Goal: Task Accomplishment & Management: Complete application form

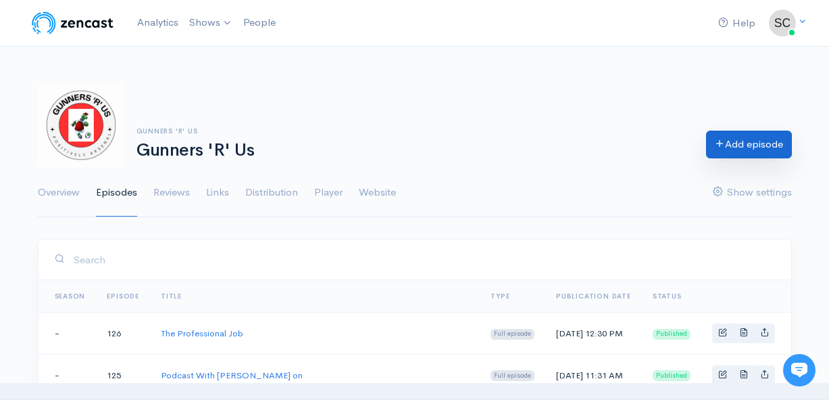
click at [733, 155] on link "Add episode" at bounding box center [749, 144] width 86 height 28
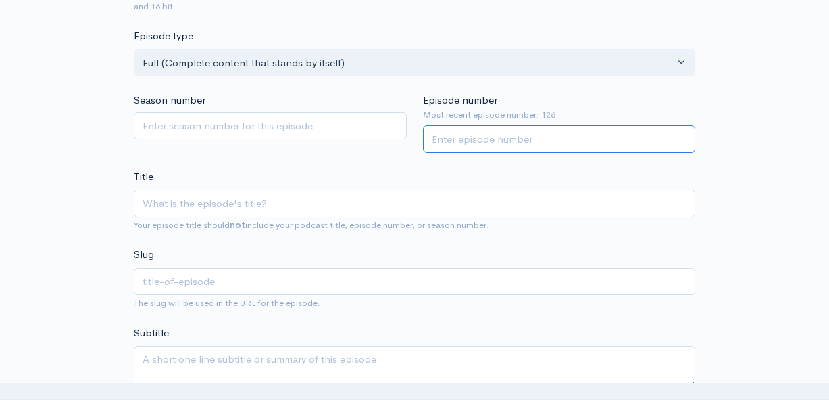
click at [493, 130] on input "Episode number" at bounding box center [559, 139] width 273 height 28
type input "127"
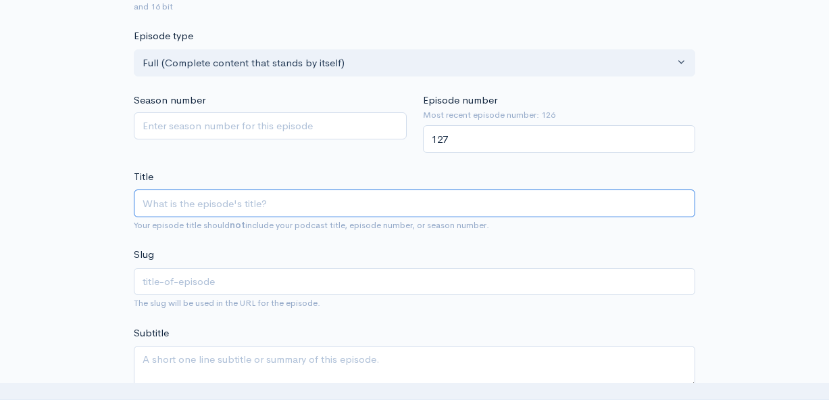
click at [203, 199] on input "Title" at bounding box center [415, 203] width 562 height 28
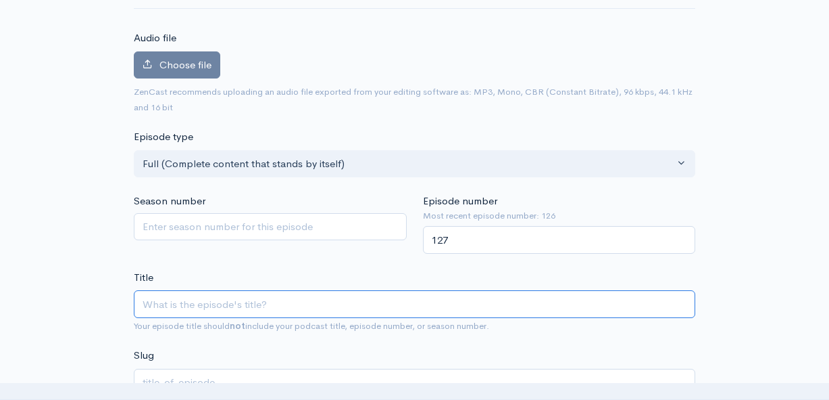
scroll to position [79, 0]
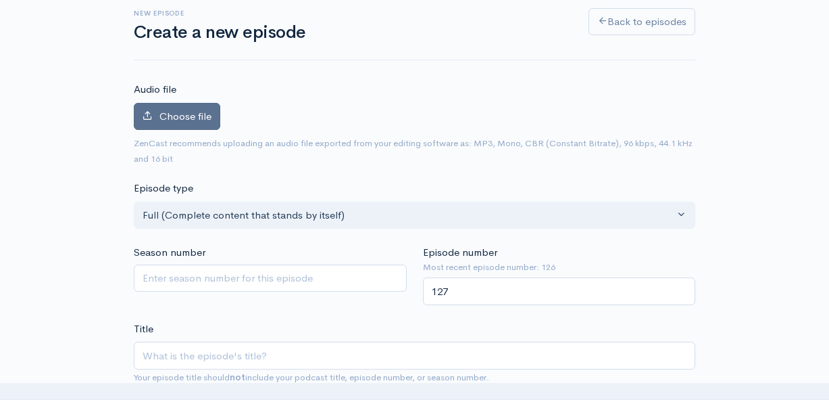
click at [192, 128] on label "Choose file" at bounding box center [177, 117] width 87 height 28
click at [0, 0] on input "Choose file" at bounding box center [0, 0] width 0 height 0
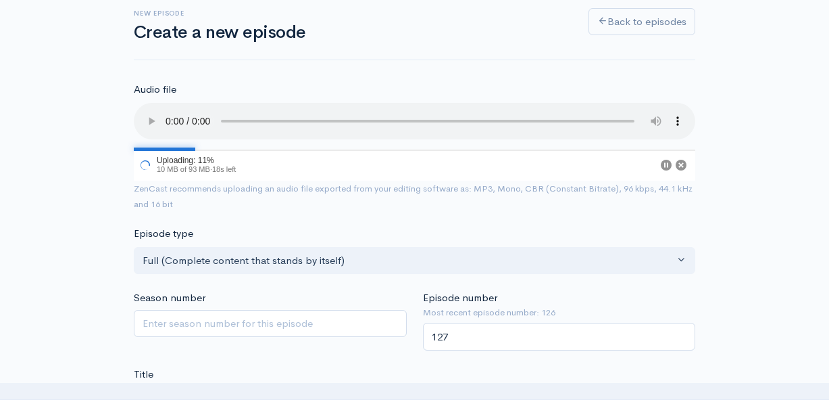
click at [247, 387] on input "Title" at bounding box center [415, 401] width 562 height 28
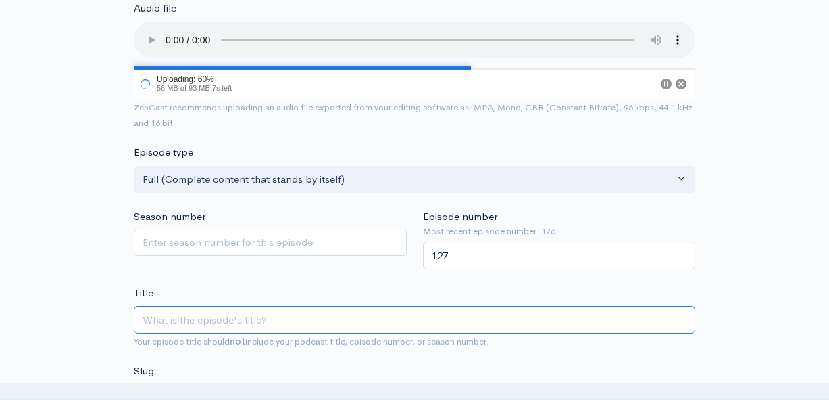
scroll to position [163, 0]
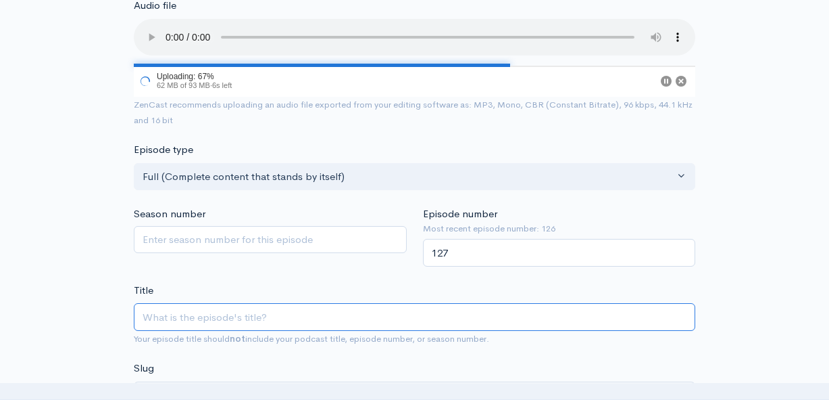
click at [258, 305] on input "Title" at bounding box center [415, 317] width 562 height 28
type input "C"
type input "c"
type input "Ca"
type input "ca"
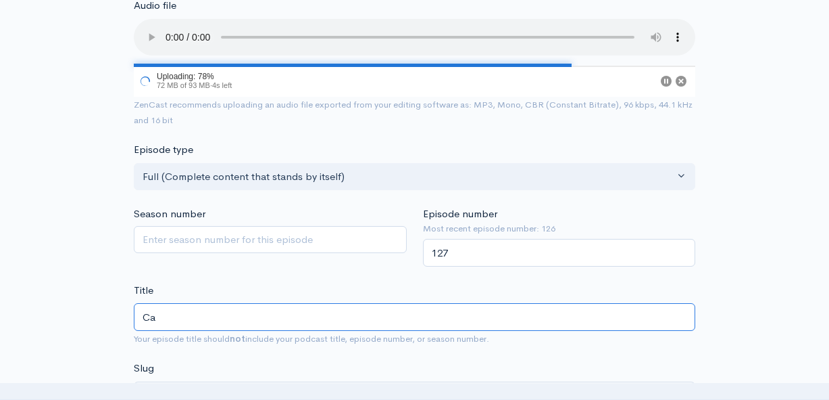
type input "Cau"
type input "cau"
type input "Caut"
type input "caut"
type input "Cauti"
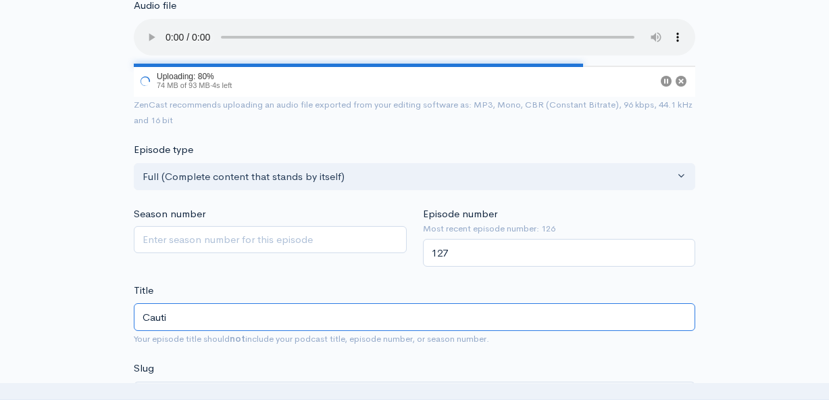
type input "cauti"
type input "Cautio"
type input "cautio"
type input "Cautiou"
type input "cautiou"
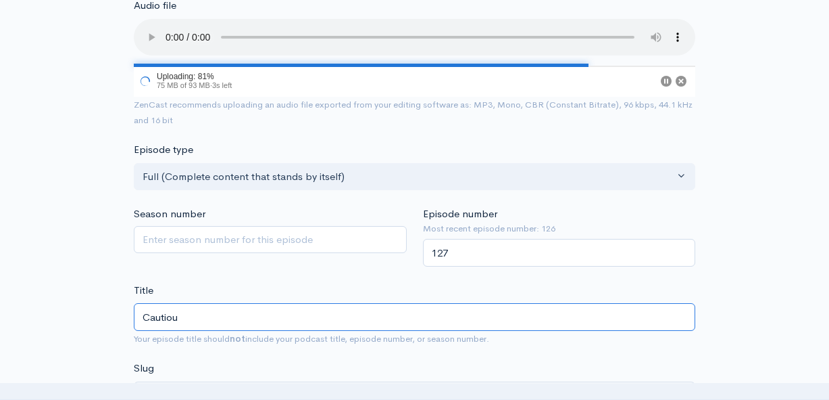
type input "Cautious"
type input "cautious"
type input "Cautiousl"
type input "cautiousl"
type input "Cautiously"
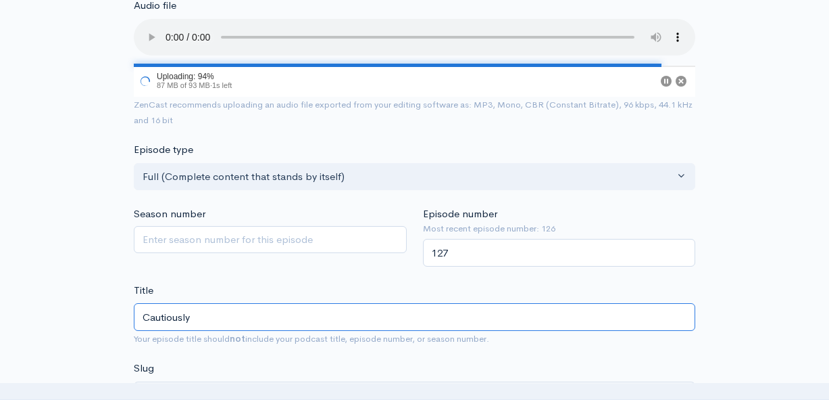
type input "cautiously"
type input "Cautiously O"
type input "cautiously-o"
type input "Cautiously Op"
type input "cautiously-op"
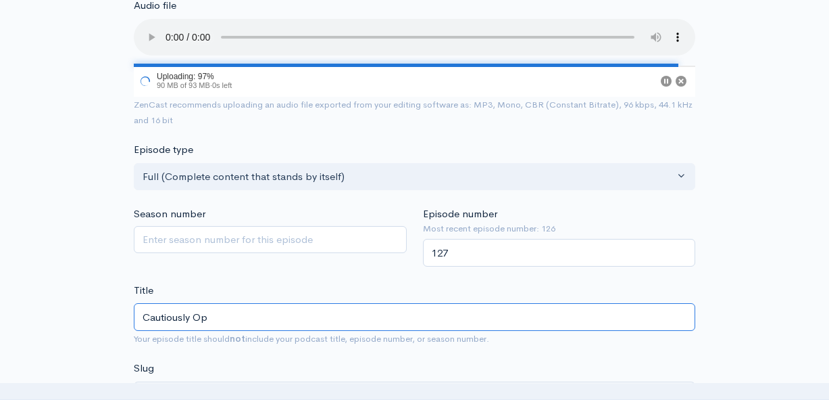
type input "Cautiously Opp"
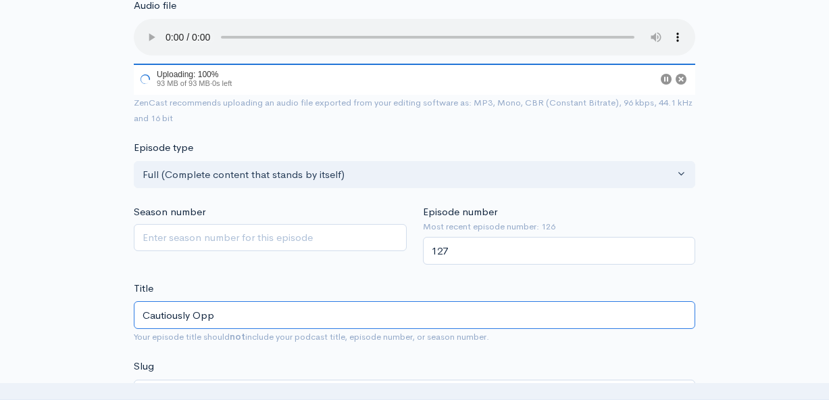
type input "cautiously-opp"
type input "Cautiously Oppt"
type input "cautiously-oppt"
type input "Cautiously Oppti"
type input "cautiously-oppti"
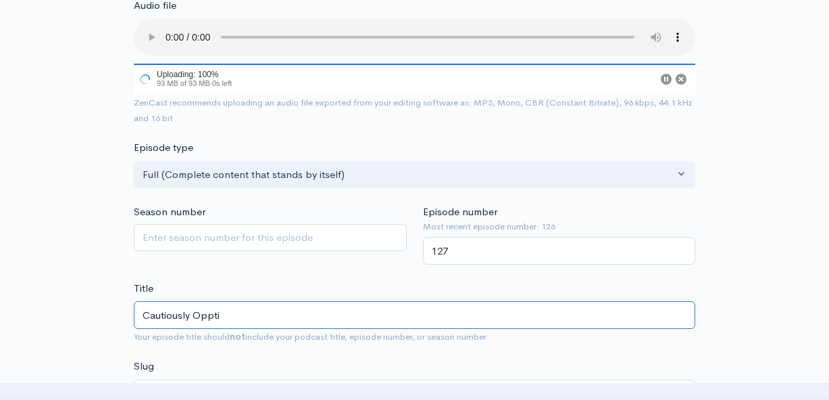
type input "Cautiously Opptim"
type input "cautiously-opptim"
type input "Cautiously Opptimi"
type input "cautiously-opptimi"
type input "Cautiously Opptimis"
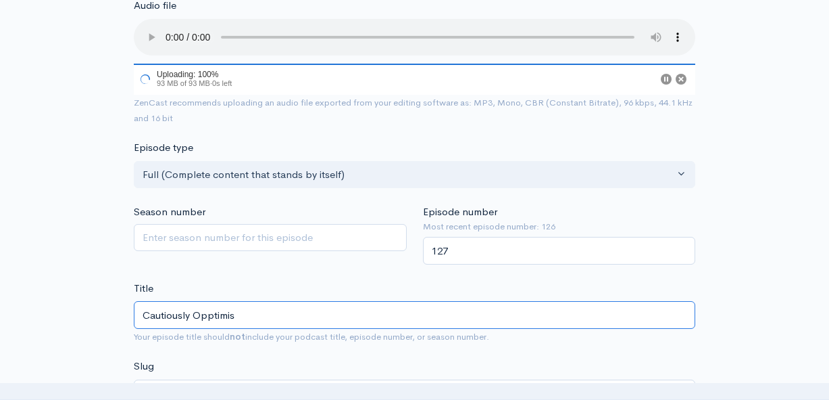
type input "cautiously-opptimis"
type input "Cautiously Opptimist"
type input "cautiously-opptimist"
type input "Cautiously Opptimisti"
type input "cautiously-opptimisti"
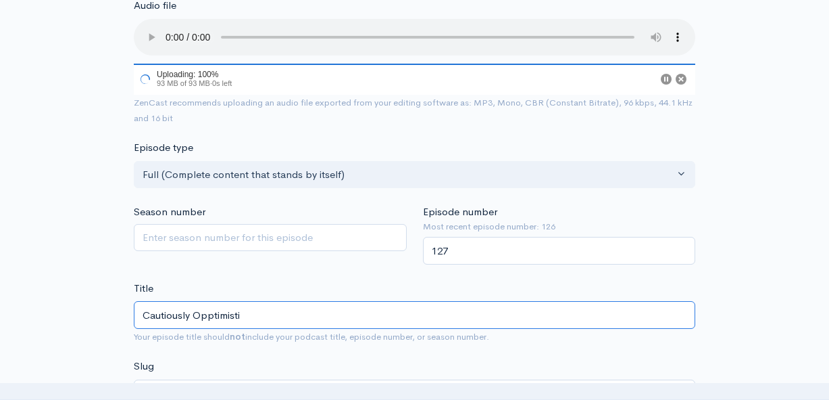
type input "Cautiously Opptimistic"
type input "cautiously-opptimistic"
type input "Cautiously Optimistic"
type input "cautiously-optimistic"
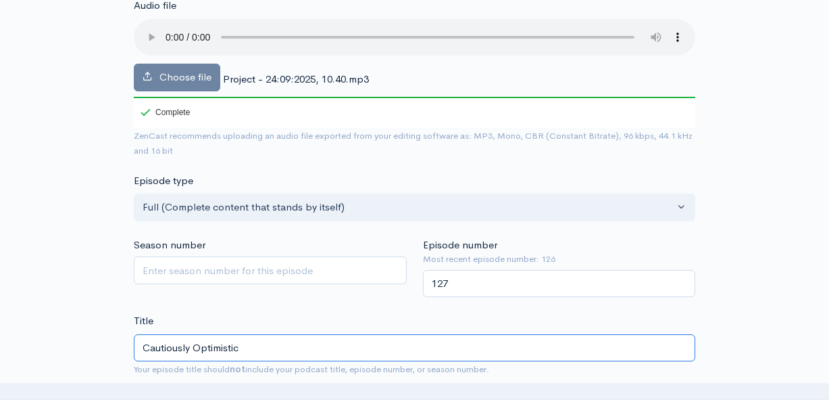
click at [235, 334] on input "Cautiously Optimistic" at bounding box center [415, 348] width 562 height 28
click at [266, 334] on input "Cautiously Optimistic" at bounding box center [415, 348] width 562 height 28
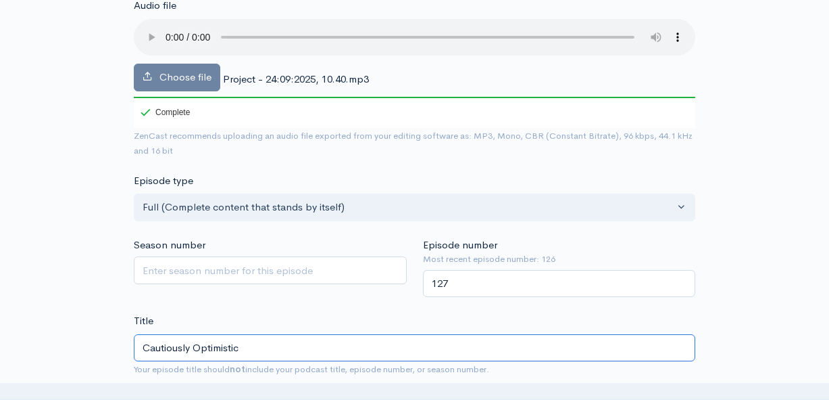
drag, startPoint x: 241, startPoint y: 331, endPoint x: 195, endPoint y: 329, distance: 46.0
click at [195, 334] on input "Cautiously Optimistic" at bounding box center [415, 348] width 562 height 28
click at [372, 334] on input "Cautiously Optimistic" at bounding box center [415, 348] width 562 height 28
type input "Cautiously Optimisti"
type input "cautiously-optimisti"
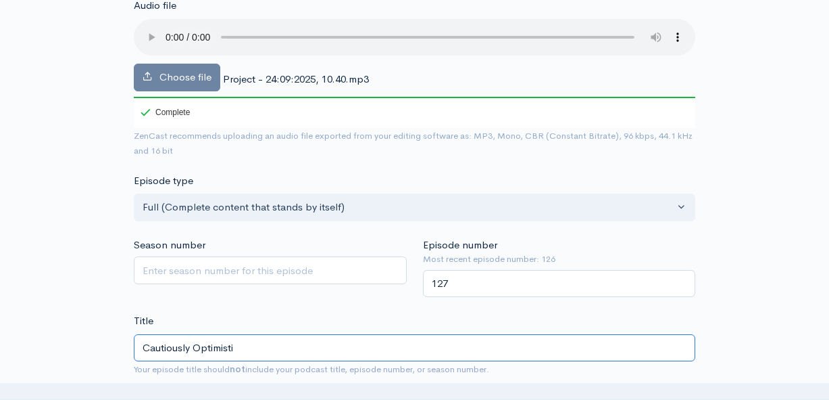
type input "Cautiously Optimist"
type input "cautiously-optimist"
type input "Cautiously Optimis"
type input "cautiously-optimis"
type input "Cautiously Optimi"
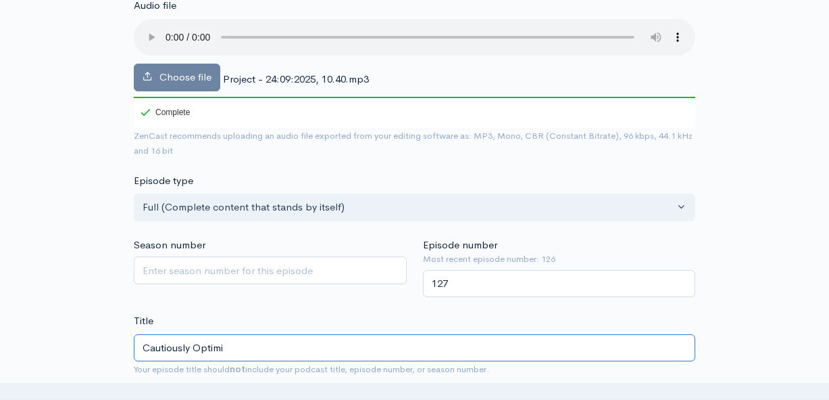
type input "cautiously-optimi"
type input "Cautiously Optim"
type input "cautiously-optim"
type input "Cautiously Opti"
type input "cautiously-opti"
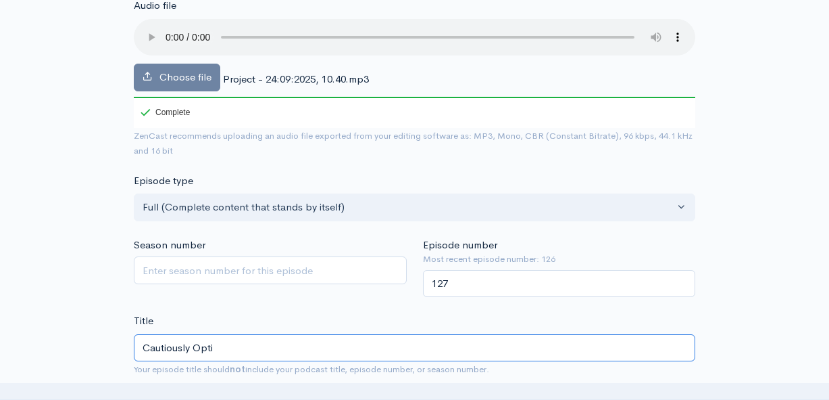
type input "Cautiously Opt"
type input "cautiously-opt"
type input "Cautiously Op"
type input "cautiously-op"
type input "Cautiously O"
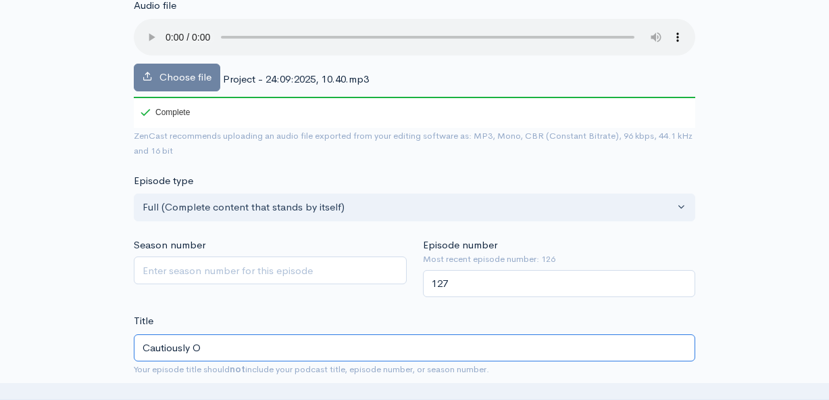
type input "cautiously-o"
type input "Cautiously Op"
type input "cautiously-op"
type input "Cautiously Opt"
type input "cautiously-opt"
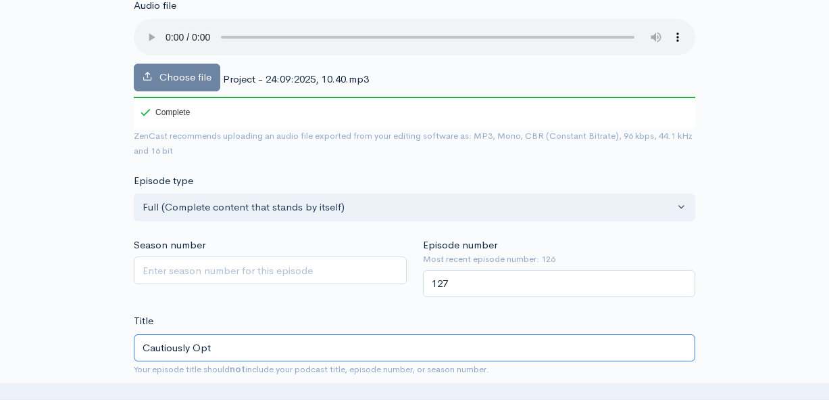
type input "Cautiously Opti"
type input "cautiously-opti"
type input "Cautiously Optim"
type input "cautiously-optim"
type input "Cautiously Optimi"
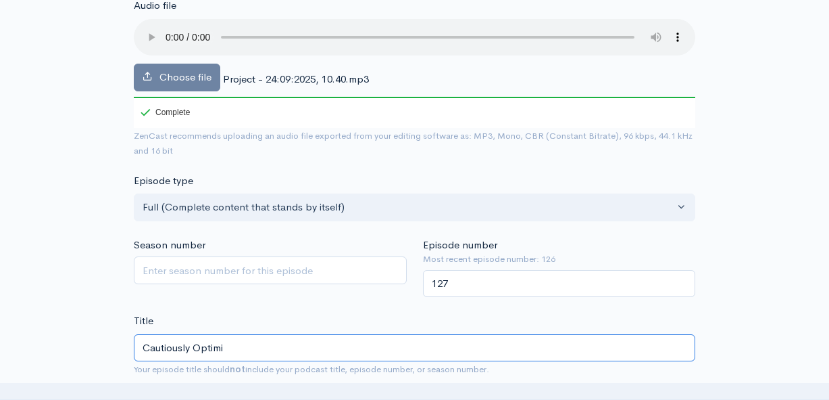
type input "cautiously-optimi"
type input "Cautiously Optimis"
type input "cautiously-optimis"
type input "Cautiously Optimist"
type input "cautiously-optimist"
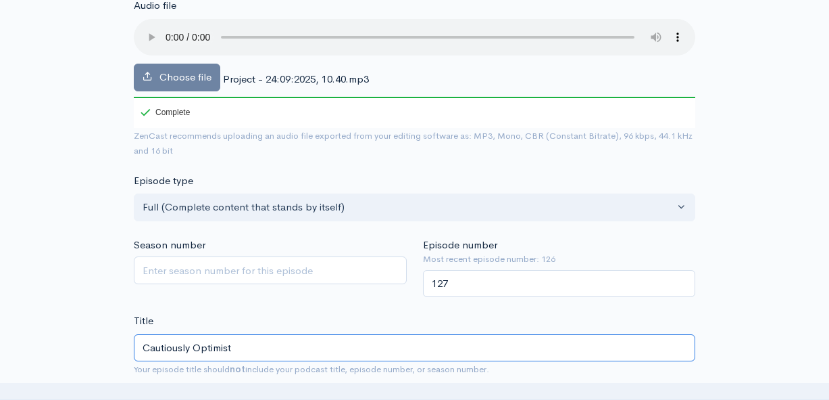
type input "Cautiously Optimisti"
type input "cautiously-optimisti"
type input "Cautiously Optimistic"
type input "cautiously-optimistic"
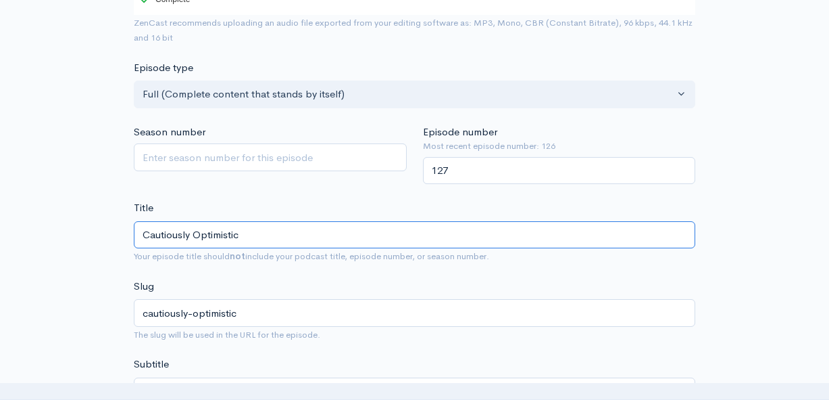
scroll to position [302, 0]
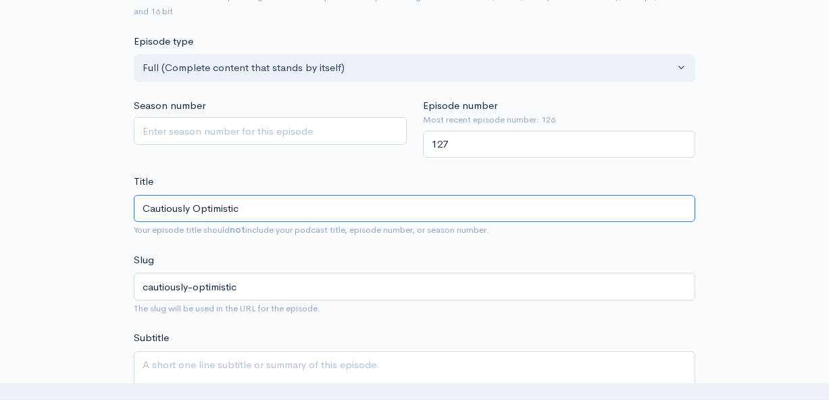
type input "Cautiously Optimistic"
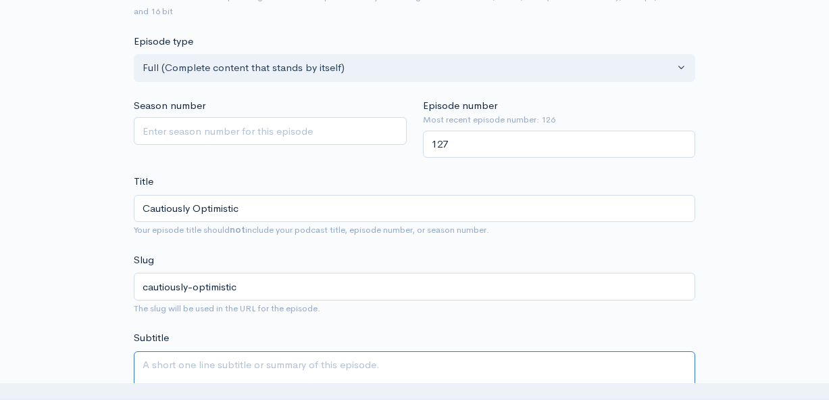
click at [273, 351] on textarea "Subtitle" at bounding box center [415, 372] width 562 height 43
type textarea "T"
type textarea "h"
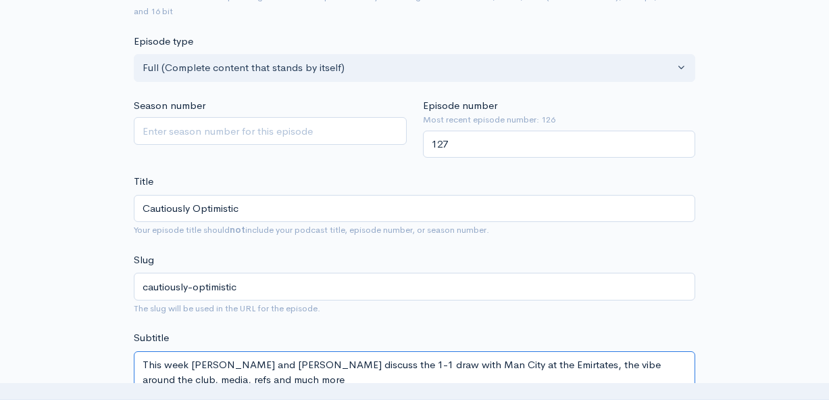
drag, startPoint x: 145, startPoint y: 342, endPoint x: 190, endPoint y: 366, distance: 51.1
click at [190, 366] on textarea "This week Scott and Joe discuss the 1-1 draw with Man City at the Emirtates, th…" at bounding box center [415, 372] width 562 height 43
type textarea "This week Scott and Joe discuss the 1-1 draw with Man City at the Emirtates, th…"
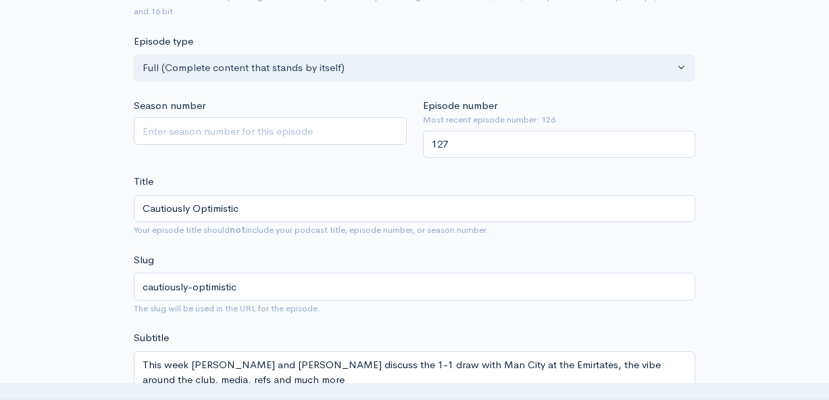
click at [339, 300] on span "The slug will be used in the URL for the episode." at bounding box center [415, 308] width 562 height 16
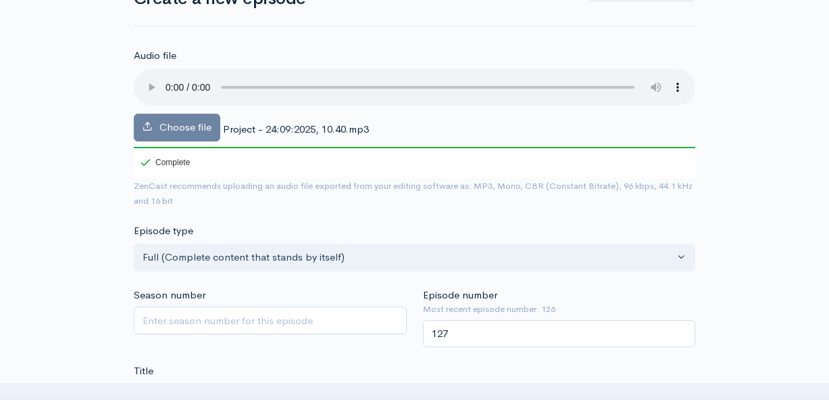
scroll to position [25, 0]
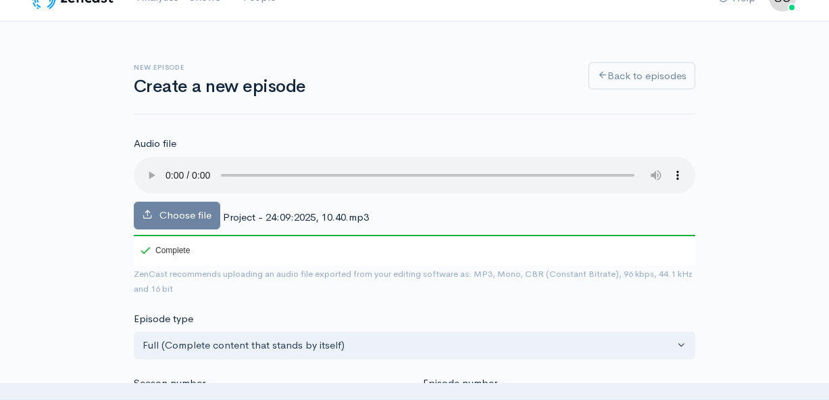
click at [171, 168] on audio at bounding box center [415, 175] width 562 height 37
click at [167, 168] on audio at bounding box center [415, 175] width 562 height 37
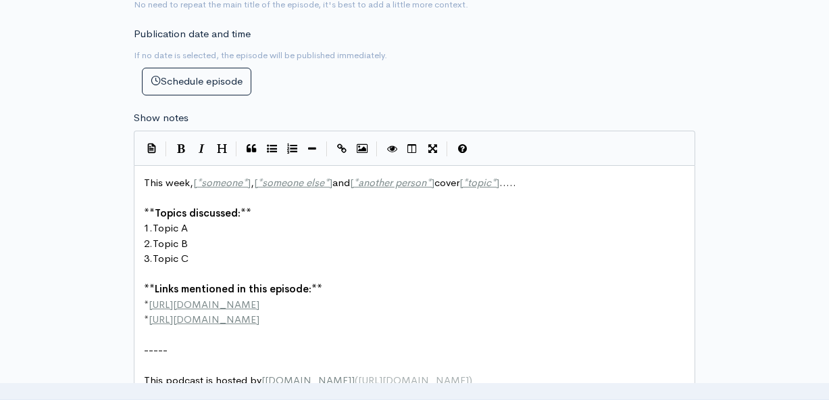
scroll to position [7, 0]
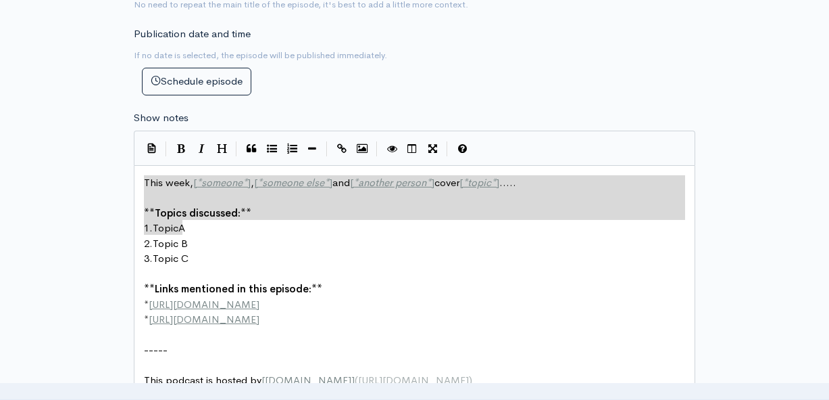
type textarea "This week, [*someone*], [*someone else*] and [*another person*] cover [*topic*]…"
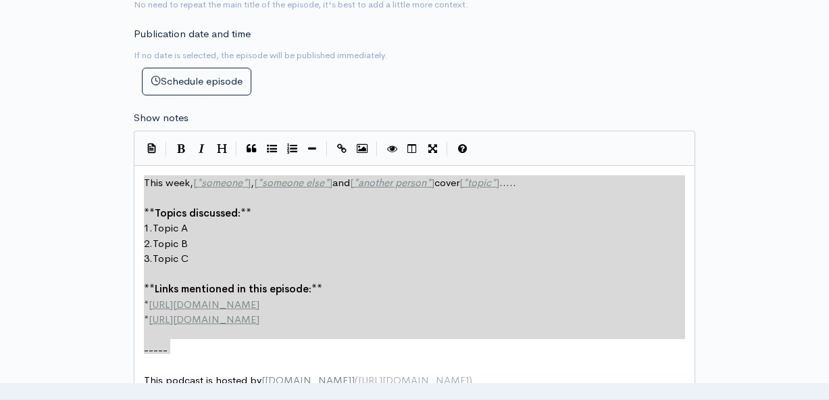
drag, startPoint x: 143, startPoint y: 156, endPoint x: 216, endPoint y: 318, distance: 177.3
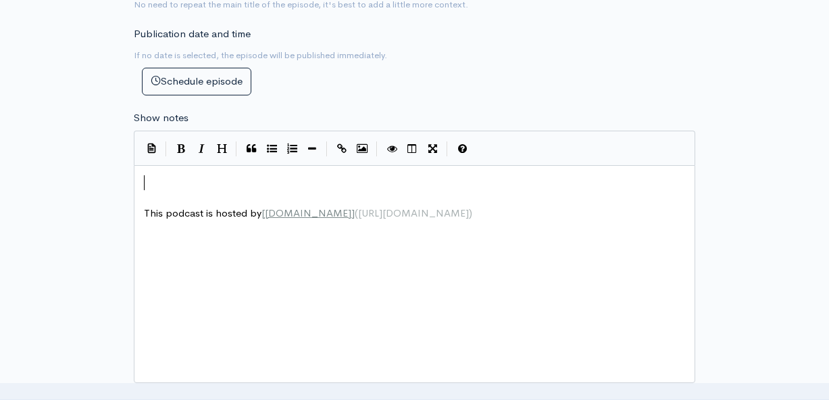
paste textarea ")"
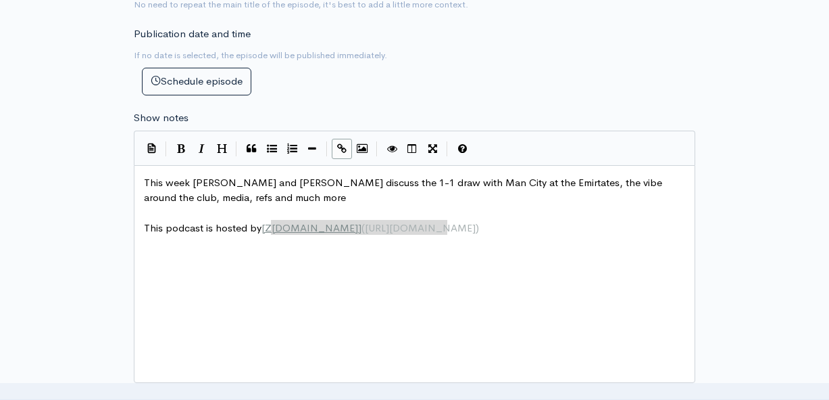
type textarea "ZenCast.fm](https://wwww.zencast.fm)"
type textarea "zencast.fm"
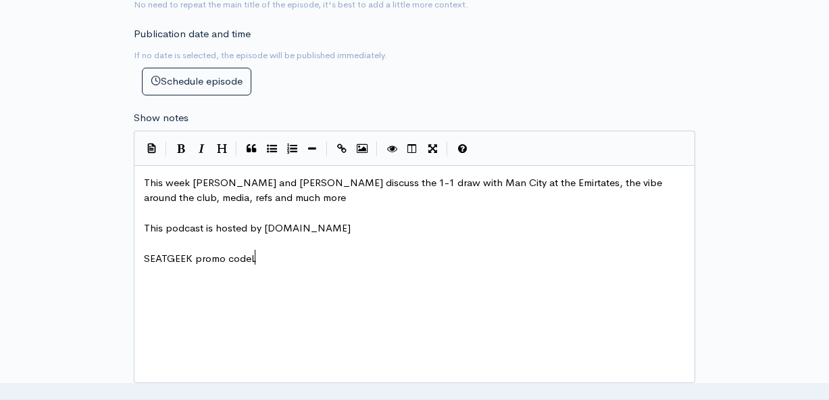
type textarea "SEATGEEK promo codeL"
type textarea ": TBAWRESTLING for $20 off your first purchase"
type textarea "WHT"
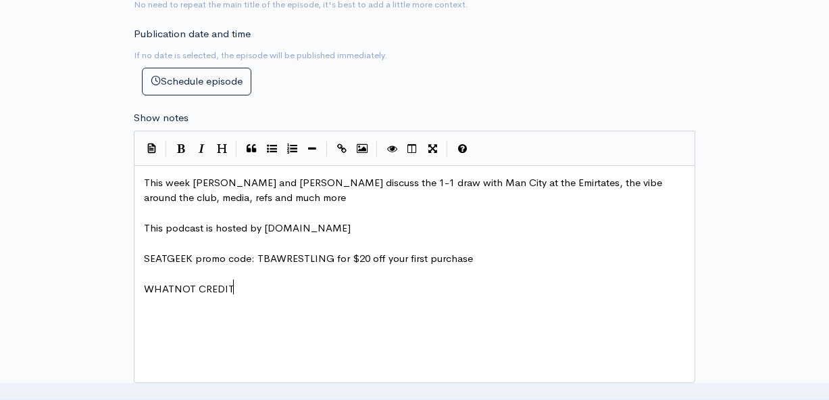
type textarea "ATNOT CREDIT 0"
type textarea "-"
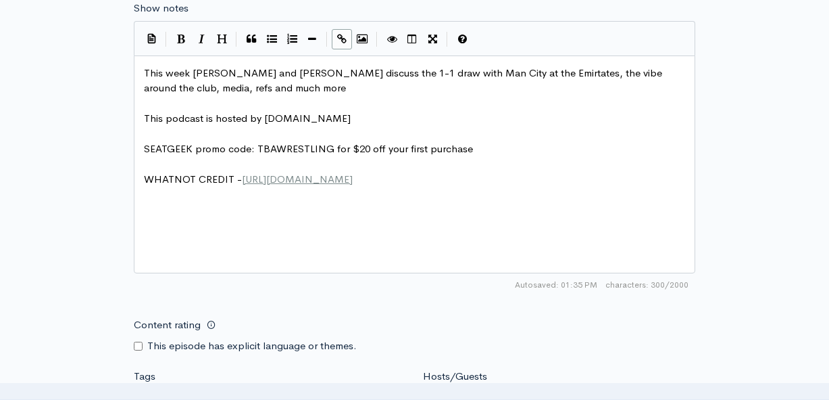
scroll to position [856, 0]
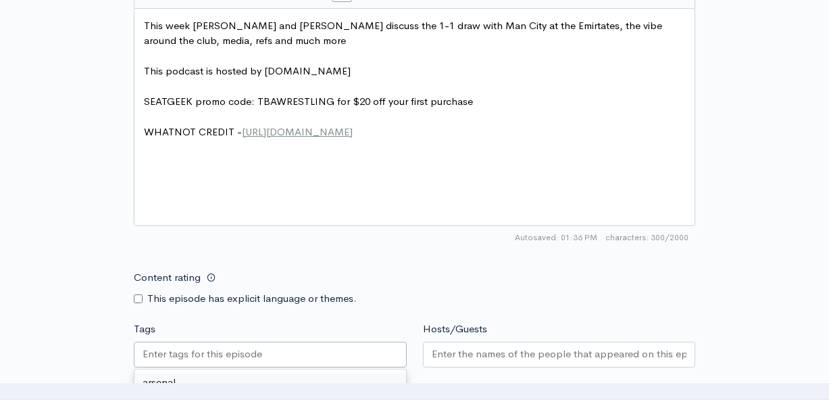
click at [303, 341] on div at bounding box center [270, 354] width 273 height 26
